Goal: Information Seeking & Learning: Learn about a topic

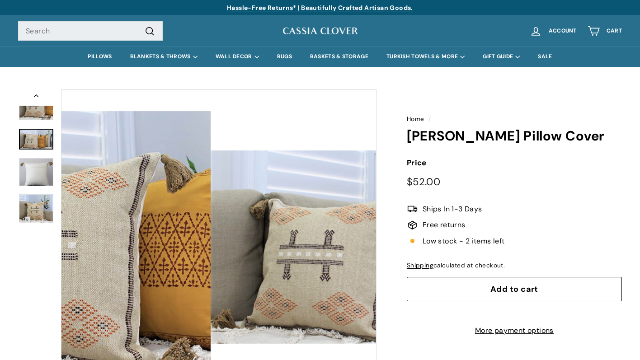
click at [40, 143] on img at bounding box center [36, 140] width 34 height 22
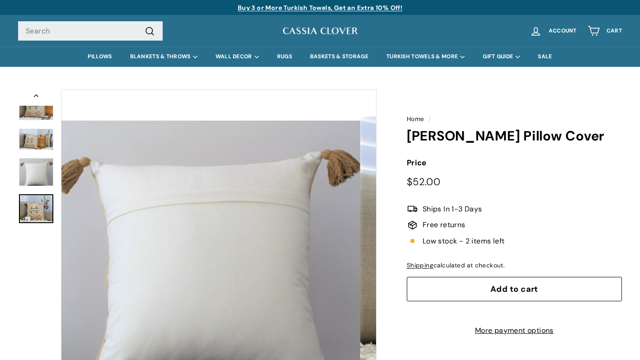
click at [39, 219] on img at bounding box center [36, 208] width 34 height 29
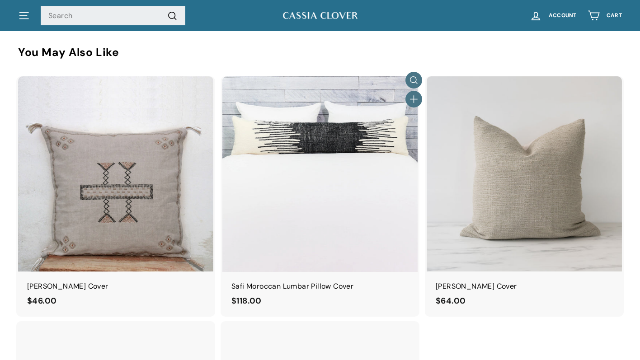
scroll to position [626, 0]
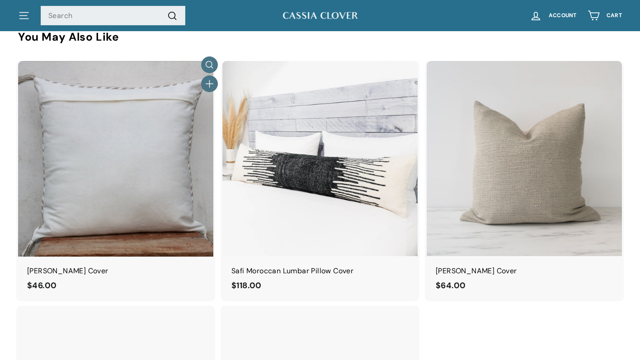
click at [122, 180] on img at bounding box center [115, 158] width 195 height 195
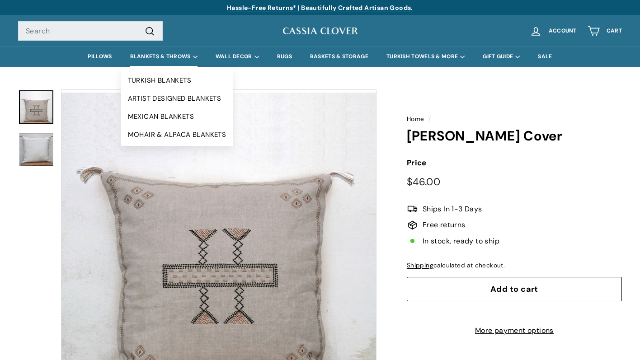
click at [161, 61] on summary "BLANKETS & THROWS" at bounding box center [163, 57] width 85 height 20
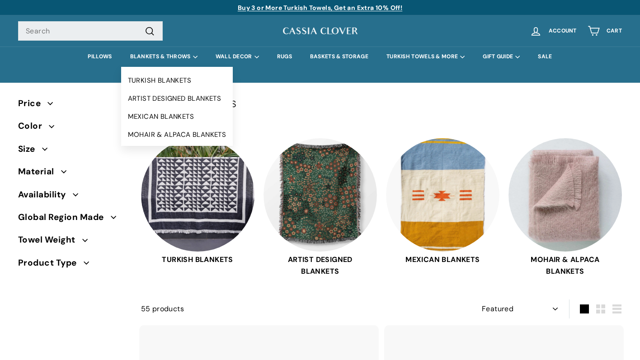
select select "manual"
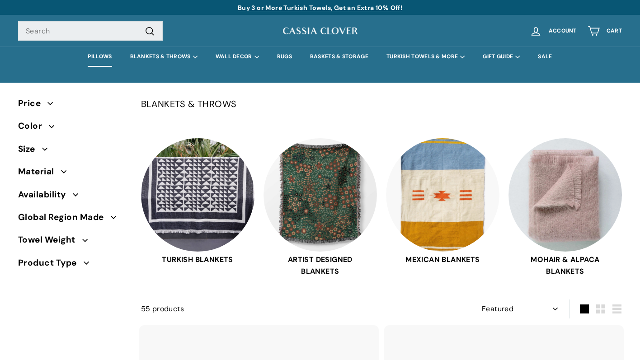
click at [88, 58] on link "PILLOWS" at bounding box center [100, 57] width 42 height 20
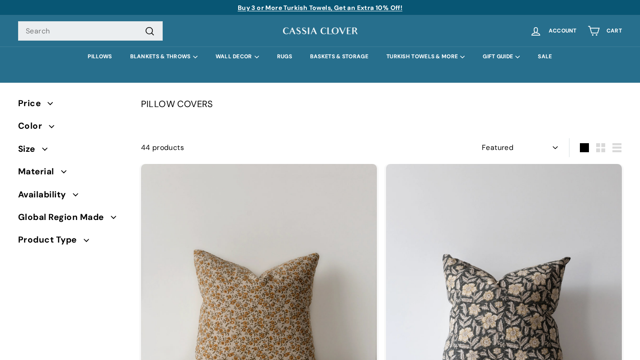
select select "manual"
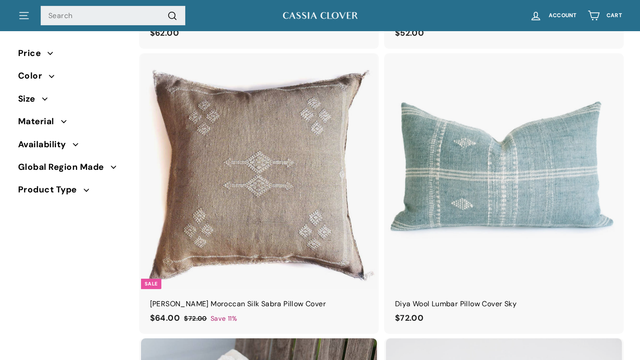
scroll to position [2118, 0]
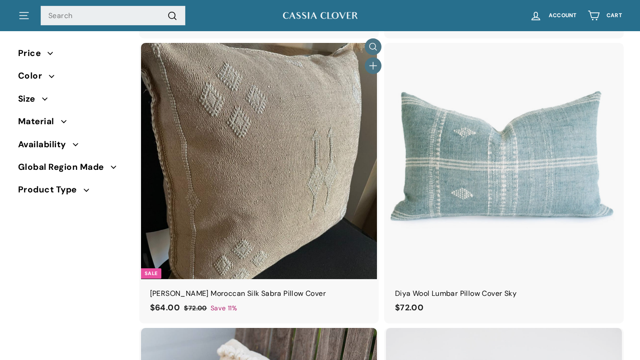
click at [286, 174] on img at bounding box center [259, 161] width 236 height 236
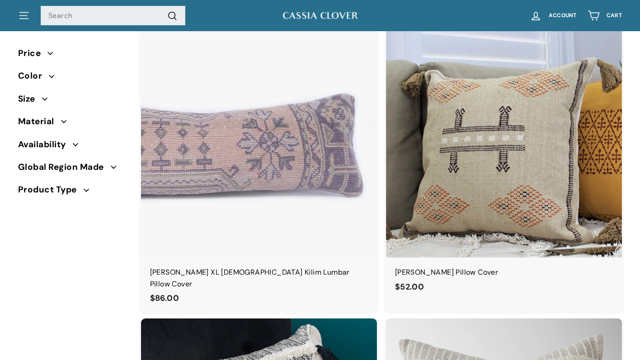
scroll to position [3251, 0]
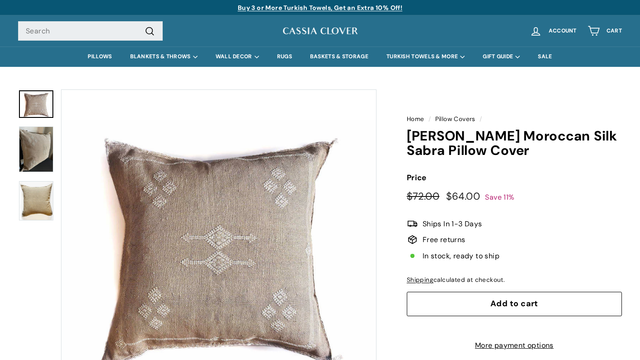
click at [228, 253] on button "Zoom" at bounding box center [218, 247] width 314 height 314
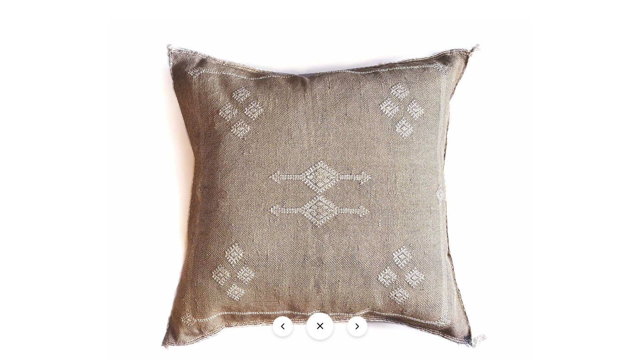
click at [357, 333] on button "icon-chevron" at bounding box center [357, 326] width 20 height 20
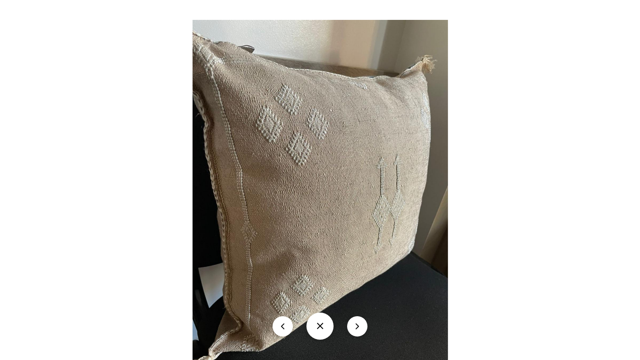
click at [357, 331] on button "icon-chevron" at bounding box center [357, 326] width 20 height 20
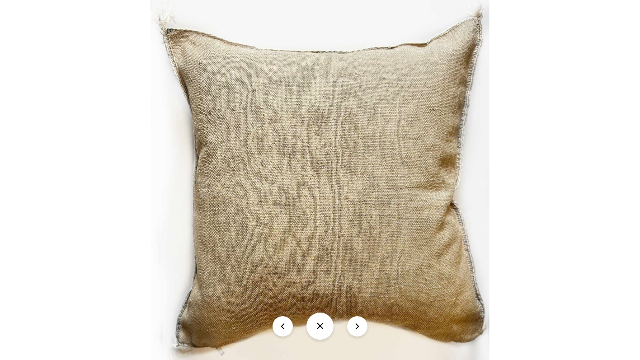
click at [357, 331] on button "icon-chevron" at bounding box center [357, 326] width 20 height 20
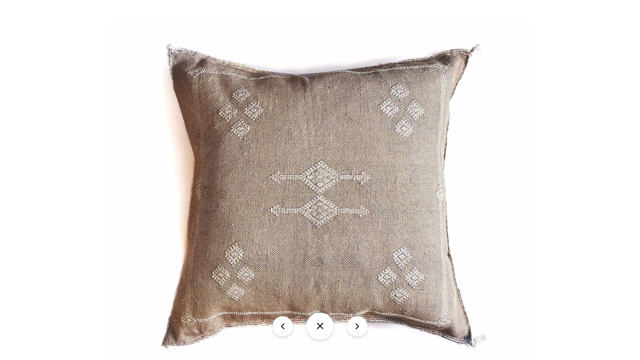
click at [324, 327] on button at bounding box center [319, 326] width 27 height 27
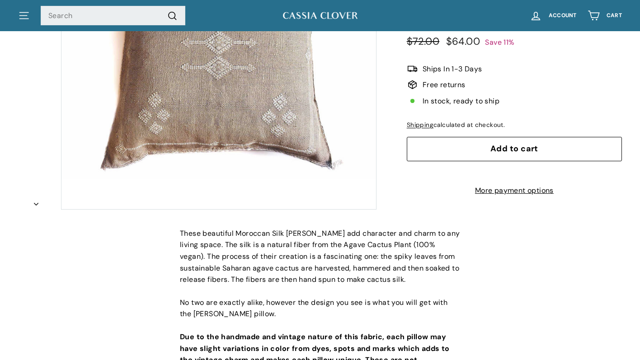
scroll to position [176, 0]
